Goal: Task Accomplishment & Management: Use online tool/utility

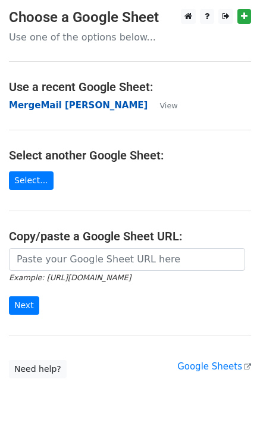
click at [55, 107] on strong "MergeMail [PERSON_NAME]" at bounding box center [78, 105] width 139 height 11
click at [85, 104] on strong "MergeMail Rebecca Bolton" at bounding box center [78, 105] width 139 height 11
click at [36, 108] on strong "MergeMail [PERSON_NAME]" at bounding box center [78, 105] width 139 height 11
click at [79, 110] on strong "MergeMail [PERSON_NAME]" at bounding box center [78, 105] width 139 height 11
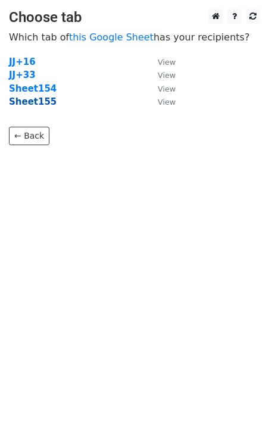
click at [38, 105] on strong "Sheet155" at bounding box center [33, 101] width 48 height 11
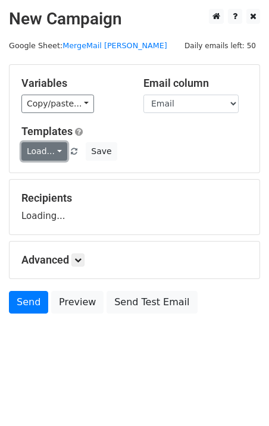
click at [38, 158] on link "Load..." at bounding box center [44, 151] width 46 height 18
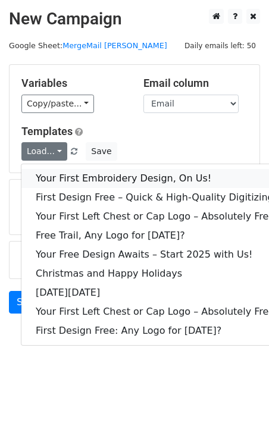
click at [57, 173] on link "Your First Embroidery Design, On Us!" at bounding box center [156, 178] width 270 height 19
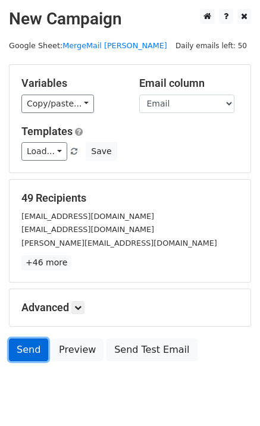
drag, startPoint x: 43, startPoint y: 343, endPoint x: 35, endPoint y: 352, distance: 11.8
click at [43, 343] on link "Send" at bounding box center [28, 350] width 39 height 23
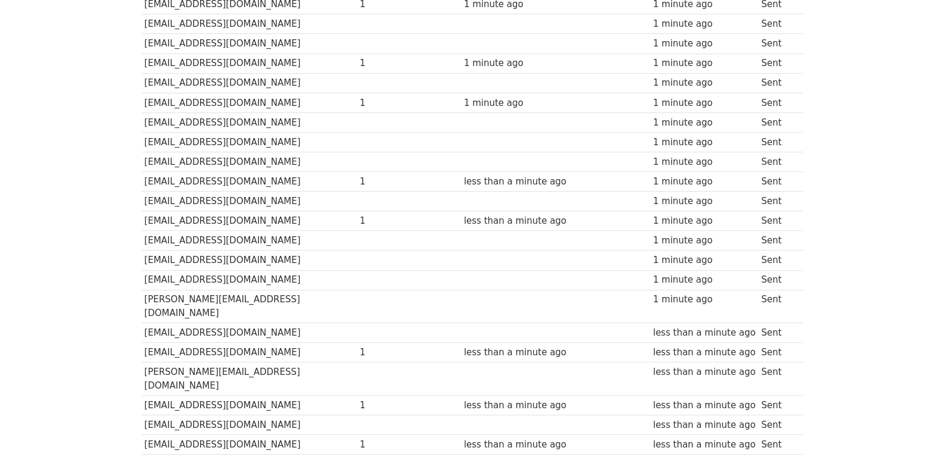
scroll to position [809, 0]
